Goal: Task Accomplishment & Management: Use online tool/utility

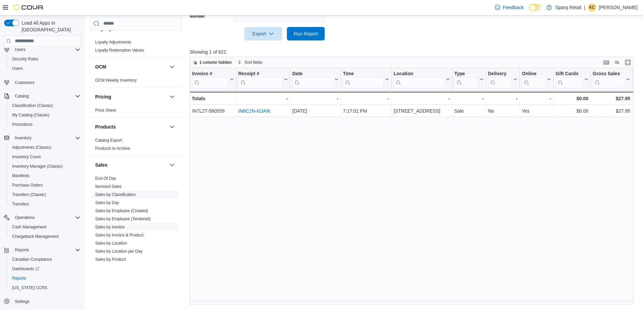
scroll to position [463, 0]
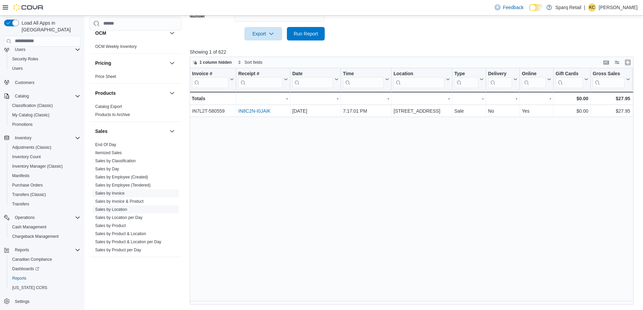
click at [114, 207] on link "Sales by Location" at bounding box center [111, 209] width 32 height 5
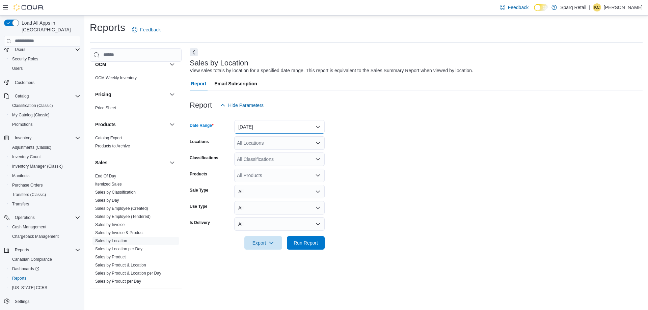
click at [278, 133] on button "[DATE]" at bounding box center [279, 127] width 91 height 14
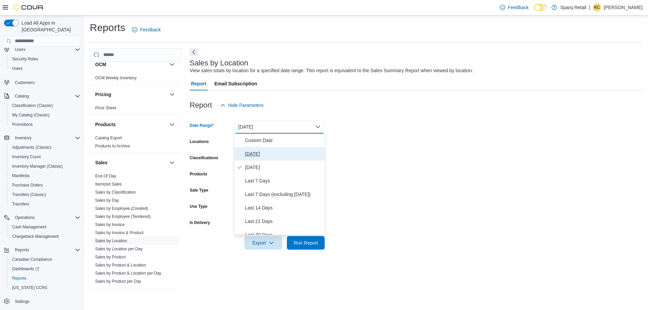
click at [262, 153] on span "[DATE]" at bounding box center [283, 154] width 77 height 8
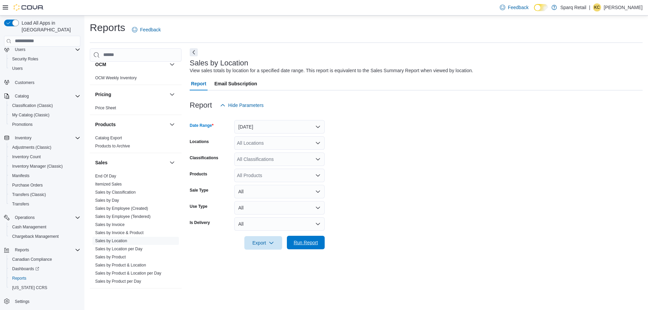
click at [305, 244] on span "Run Report" at bounding box center [306, 242] width 24 height 7
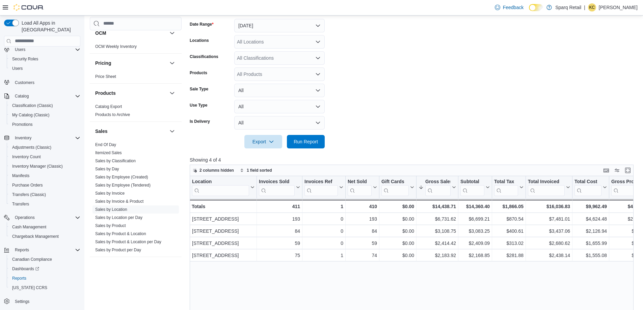
scroll to position [68, 0]
